Goal: Information Seeking & Learning: Learn about a topic

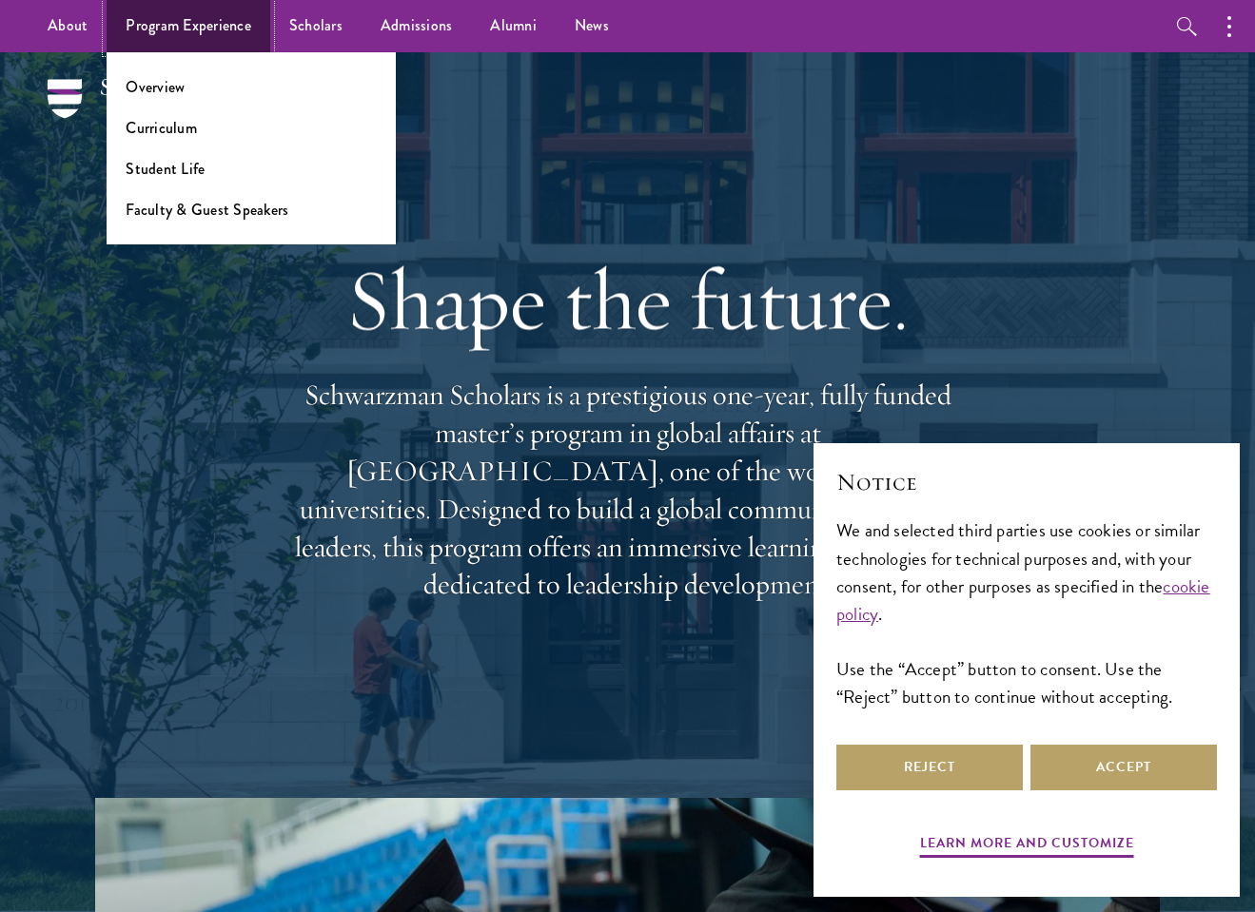
click at [188, 26] on span "Program Experience" at bounding box center [189, 25] width 126 height 23
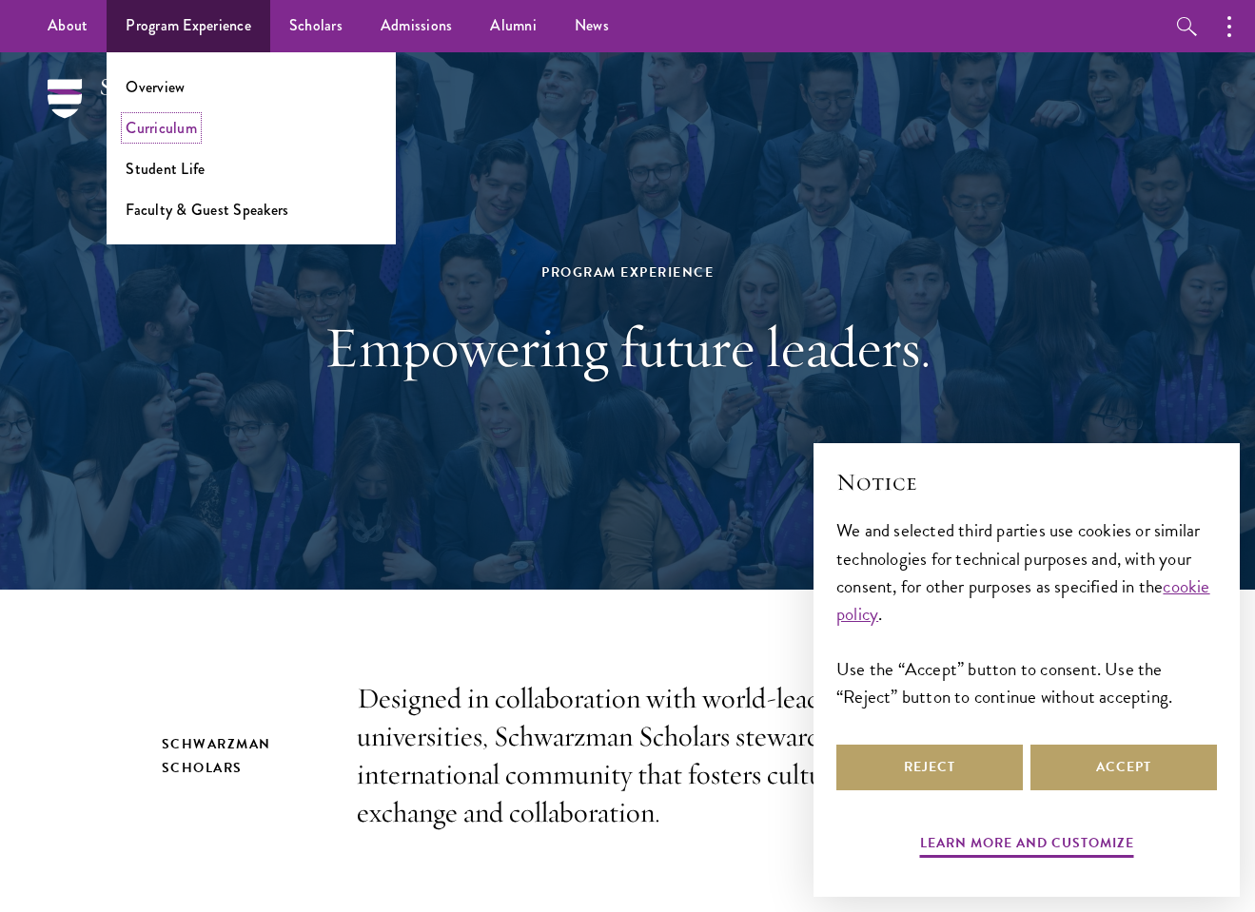
click at [161, 127] on span "Curriculum" at bounding box center [161, 128] width 71 height 22
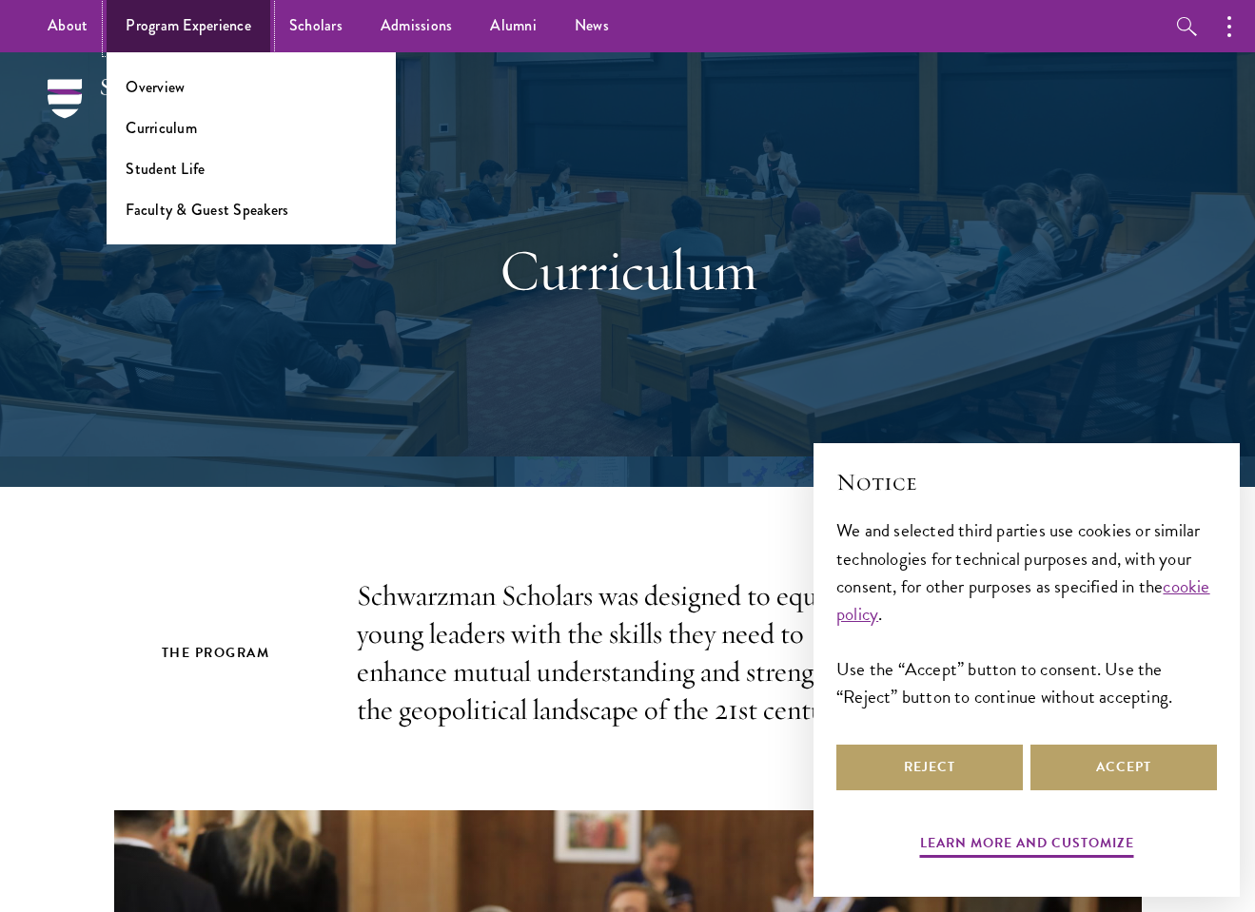
click at [188, 26] on span "Program Experience" at bounding box center [189, 25] width 126 height 23
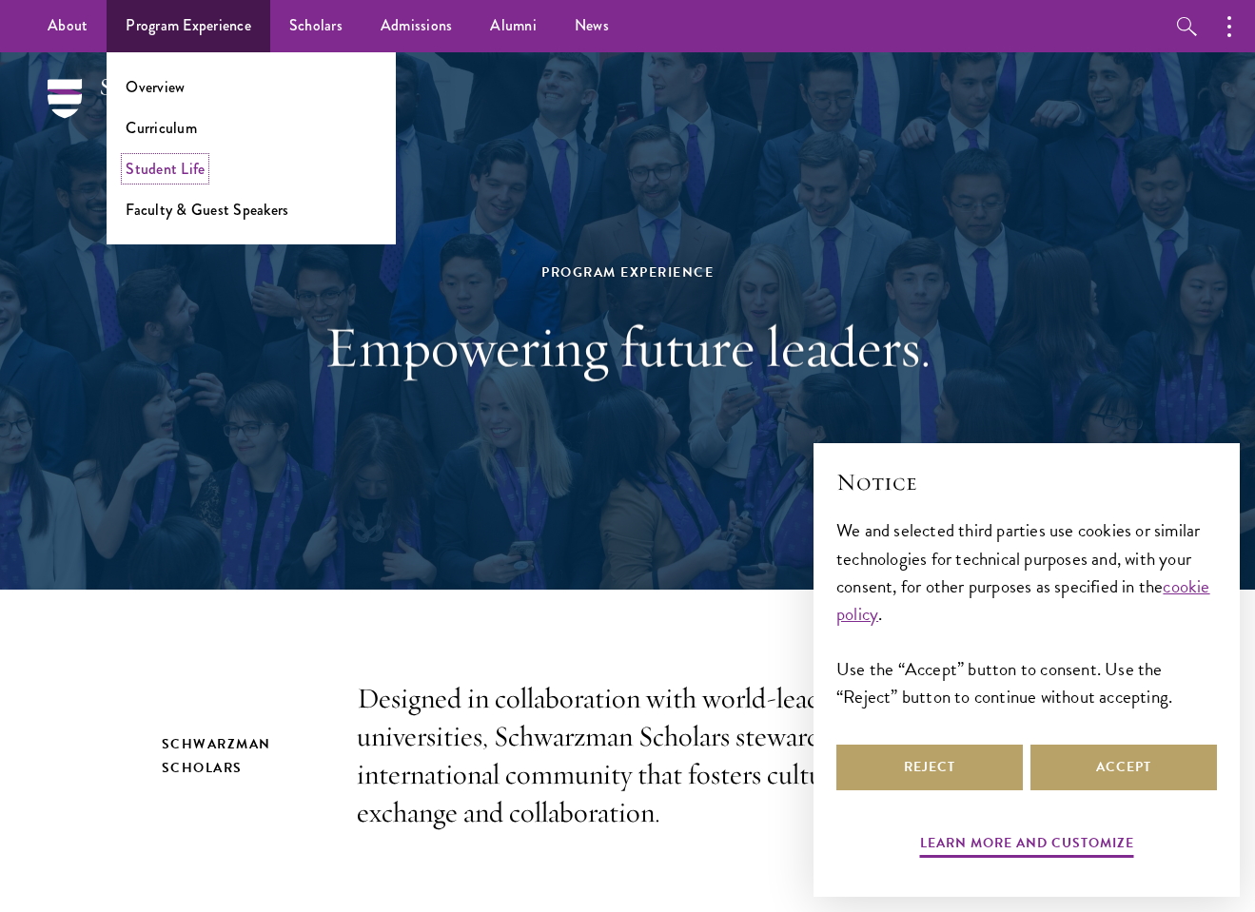
click at [165, 168] on span "Student Life" at bounding box center [165, 169] width 79 height 22
